Goal: Task Accomplishment & Management: Manage account settings

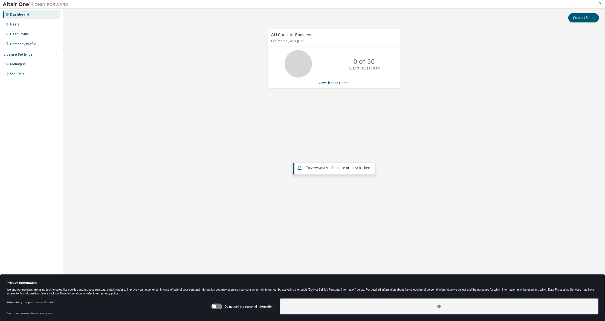
click at [214, 308] on icon at bounding box center [214, 306] width 4 height 4
click at [367, 309] on button "OK" at bounding box center [439, 306] width 319 height 16
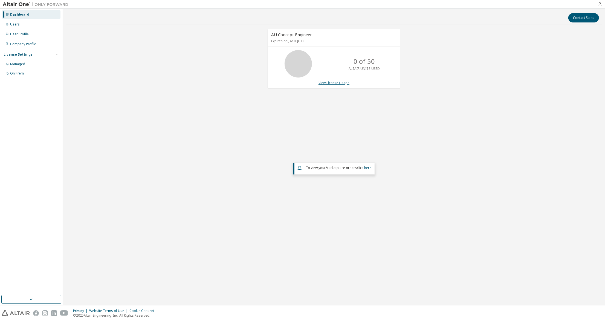
click at [328, 83] on link "View License Usage" at bounding box center [334, 82] width 31 height 5
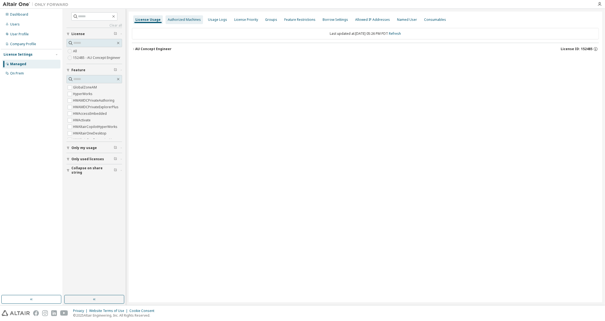
click at [185, 18] on div "Authorized Machines" at bounding box center [184, 20] width 33 height 4
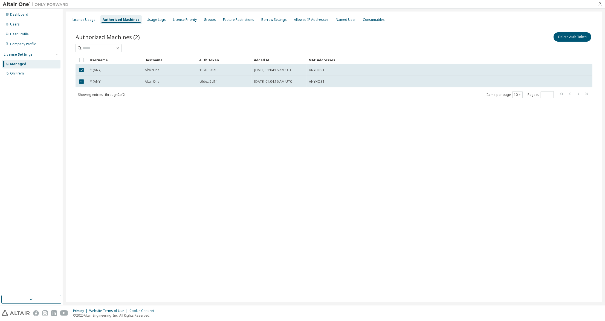
click at [299, 162] on div "License Usage Authorized Machines Usage Logs License Priority Groups Feature Re…" at bounding box center [334, 156] width 537 height 291
click at [311, 166] on div "License Usage Authorized Machines Usage Logs License Priority Groups Feature Re…" at bounding box center [334, 156] width 537 height 291
click at [152, 20] on div "Usage Logs" at bounding box center [156, 20] width 19 height 4
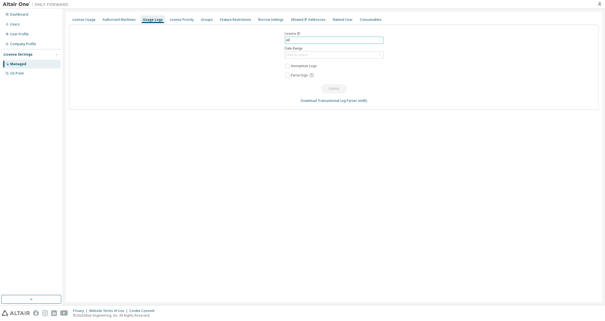
click at [301, 38] on div "All" at bounding box center [334, 40] width 98 height 7
click at [324, 53] on li "All" at bounding box center [333, 55] width 97 height 7
click at [323, 55] on div "Click to select" at bounding box center [334, 55] width 98 height 7
click at [302, 77] on li "Year to date" at bounding box center [333, 76] width 97 height 7
click at [311, 60] on div "Licence ID All Date Range Year to date Anonymize Logs Parse logs Submit Downloa…" at bounding box center [334, 67] width 530 height 85
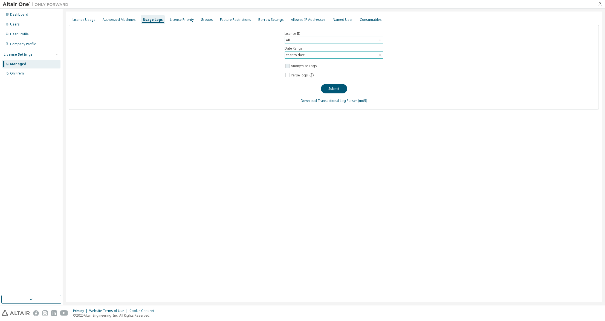
click at [309, 64] on label "Anonymize Logs" at bounding box center [304, 66] width 27 height 7
click at [329, 82] on div "Submit" at bounding box center [334, 87] width 26 height 14
click at [329, 86] on button "Submit" at bounding box center [334, 88] width 26 height 9
click at [337, 88] on button "Submit" at bounding box center [334, 88] width 26 height 9
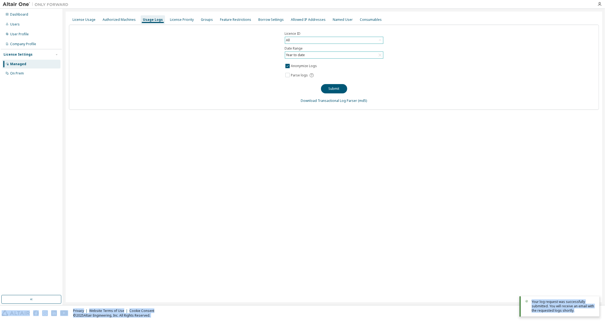
drag, startPoint x: 569, startPoint y: 313, endPoint x: 524, endPoint y: 291, distance: 49.9
click at [524, 291] on body "Dashboard Users User Profile Company Profile License Settings Managed On Prem L…" at bounding box center [302, 160] width 605 height 321
click at [465, 181] on div "License Usage Authorized Machines Usage Logs License Priority Groups Feature Re…" at bounding box center [334, 156] width 537 height 291
click at [481, 48] on div "Licence ID All Date Range Year to date Anonymize Logs Parse logs Submit Downloa…" at bounding box center [334, 67] width 530 height 85
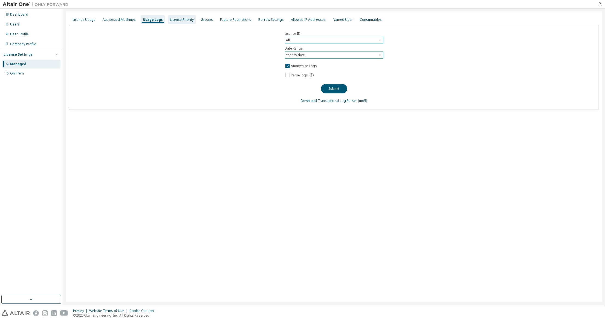
click at [172, 18] on div "License Priority" at bounding box center [182, 20] width 24 height 4
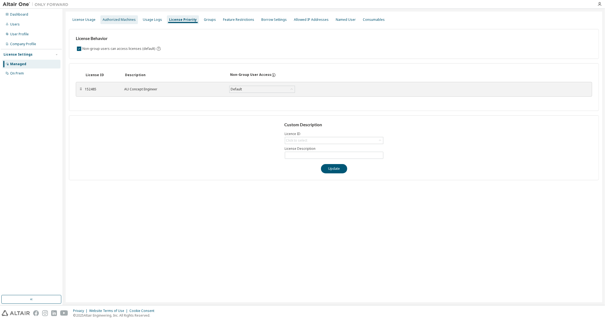
click at [122, 21] on div "Authorized Machines" at bounding box center [119, 20] width 33 height 4
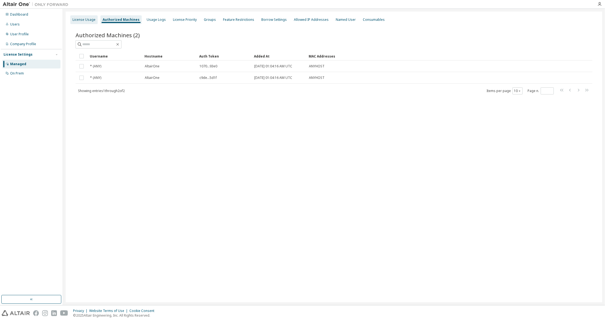
click at [89, 23] on div "License Usage" at bounding box center [83, 19] width 27 height 9
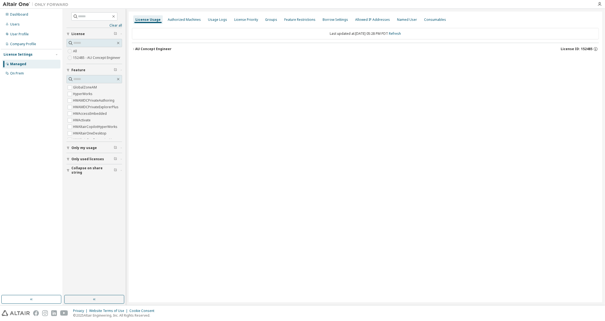
click at [134, 48] on icon "button" at bounding box center [133, 49] width 1 height 2
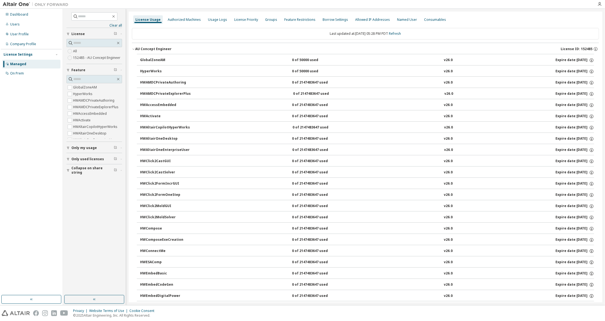
click at [89, 240] on div "Clear all Collapse on share string Only used licenses Only my usage Feature Glo…" at bounding box center [94, 152] width 61 height 285
click at [23, 35] on div "User Profile" at bounding box center [19, 34] width 19 height 4
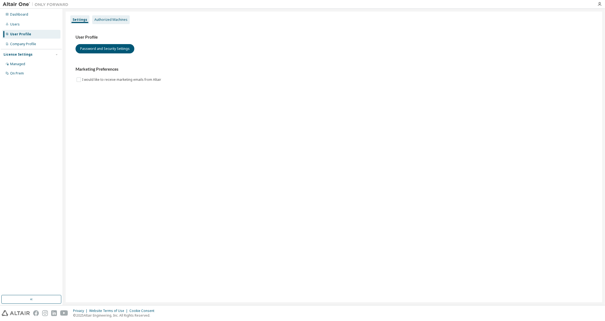
click at [115, 20] on div "Authorized Machines" at bounding box center [110, 20] width 33 height 4
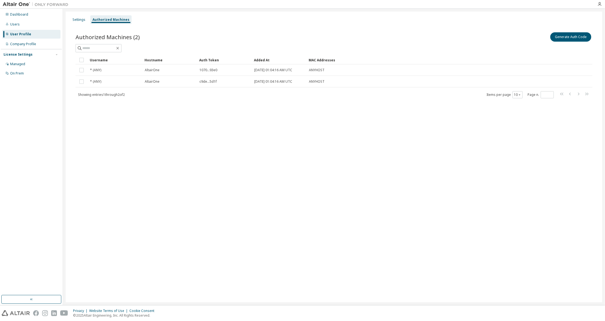
click at [414, 216] on div "Settings Authorized Machines Authorized Machines (2) Generate Auth Code Clear L…" at bounding box center [334, 156] width 537 height 291
click at [328, 198] on div "Settings Authorized Machines Authorized Machines (2) Generate Auth Code Clear L…" at bounding box center [334, 156] width 537 height 291
click at [391, 184] on div "Settings Authorized Machines Authorized Machines (2) Generate Auth Code Clear L…" at bounding box center [334, 156] width 537 height 291
